Goal: Information Seeking & Learning: Learn about a topic

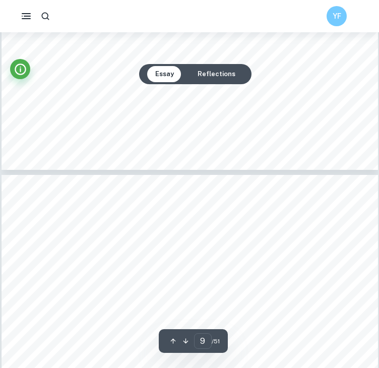
scroll to position [3870, 0]
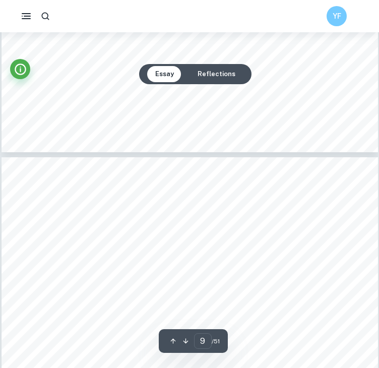
type input "8"
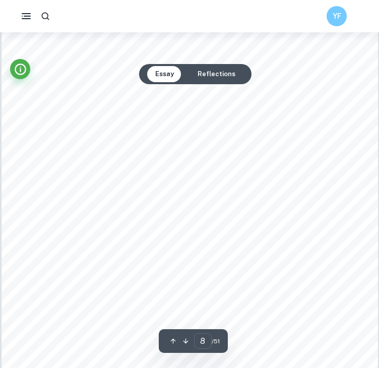
scroll to position [3632, 0]
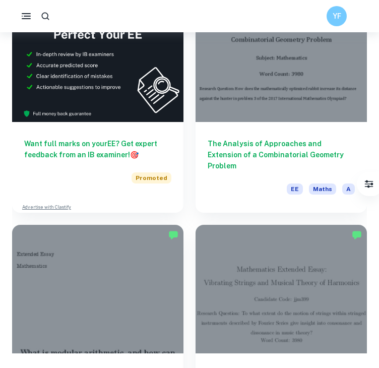
scroll to position [342, 0]
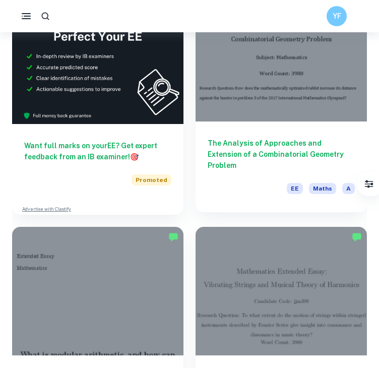
click at [238, 136] on div "The Analysis of Approaches and Extension of a Combinatorial Geometry Problem EE…" at bounding box center [282, 167] width 172 height 91
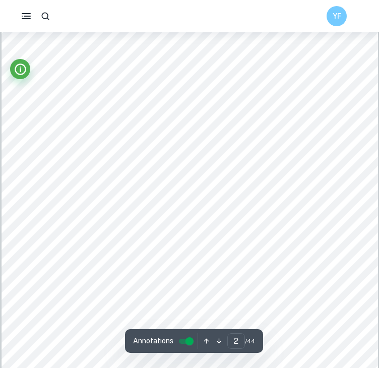
scroll to position [576, 0]
type input "1"
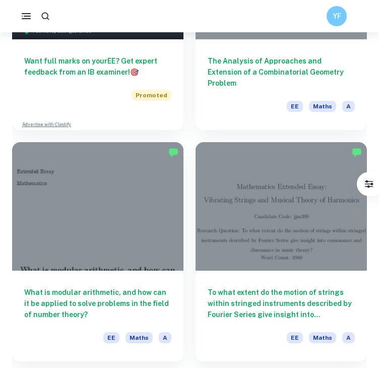
scroll to position [427, 0]
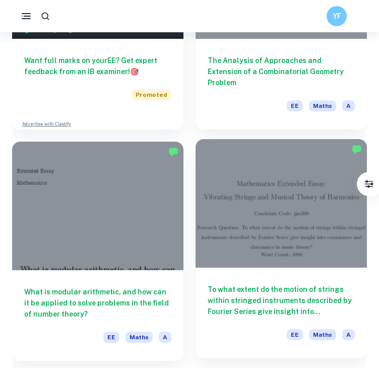
click at [280, 239] on div at bounding box center [282, 203] width 172 height 129
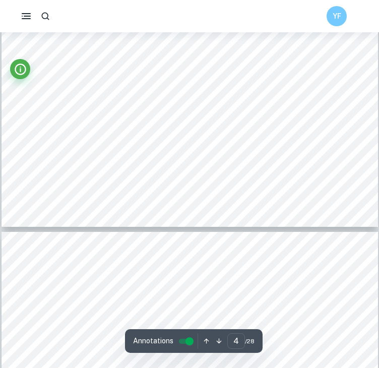
type input "5"
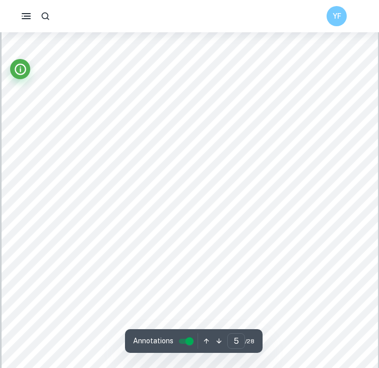
scroll to position [2232, 0]
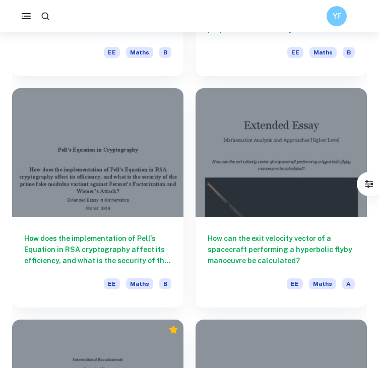
scroll to position [1870, 0]
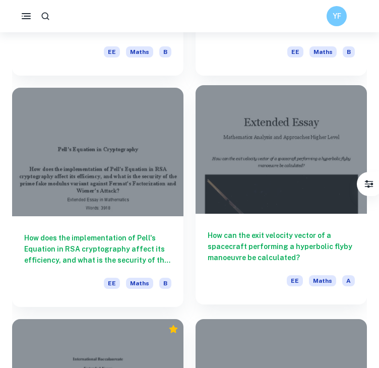
click at [282, 202] on div at bounding box center [282, 149] width 172 height 129
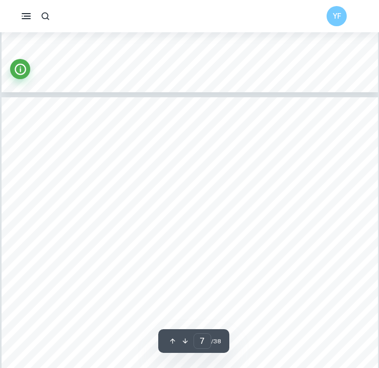
scroll to position [3230, 0]
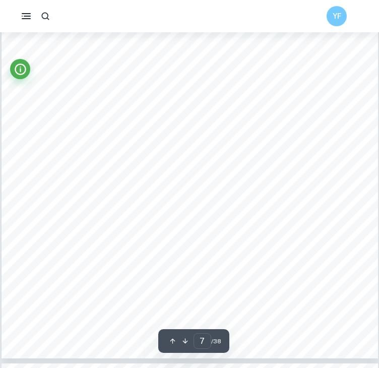
type input "8"
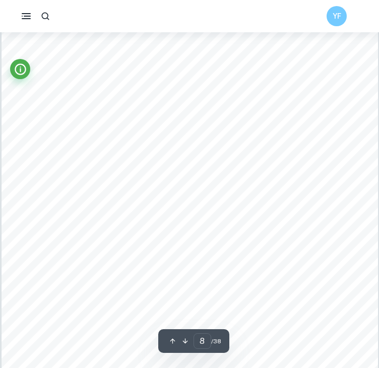
scroll to position [3906, 0]
